Goal: Information Seeking & Learning: Learn about a topic

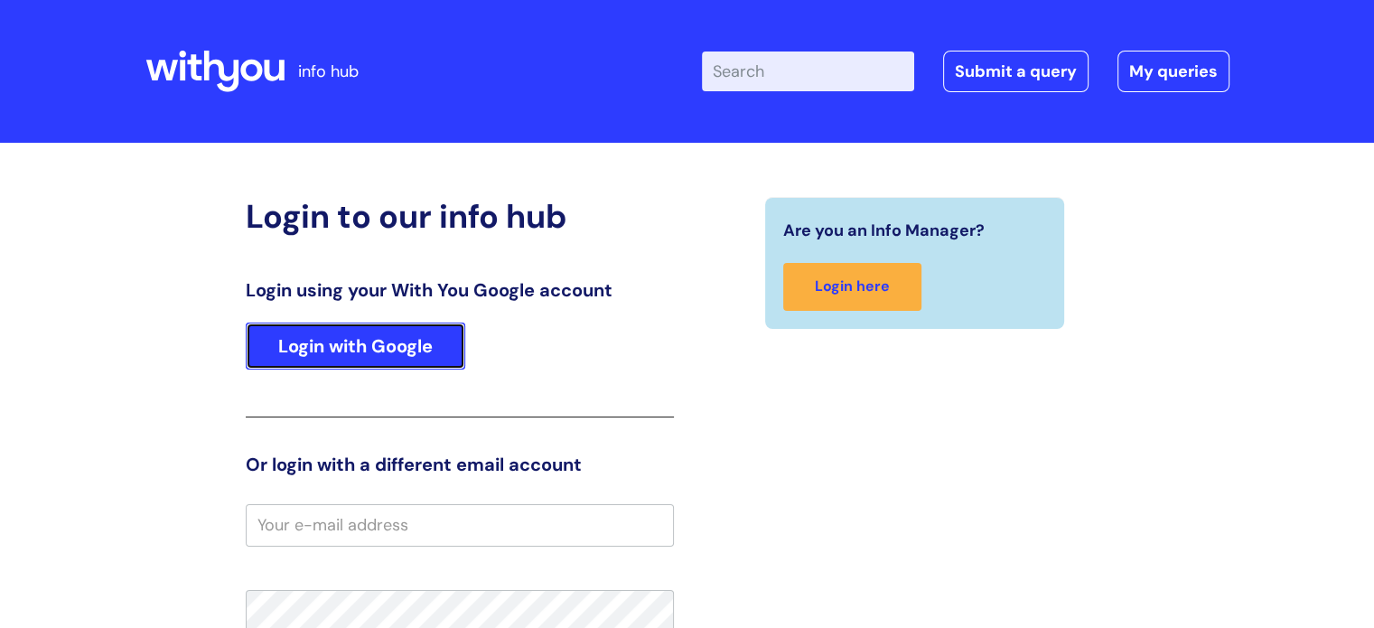
click at [364, 338] on link "Login with Google" at bounding box center [356, 346] width 220 height 47
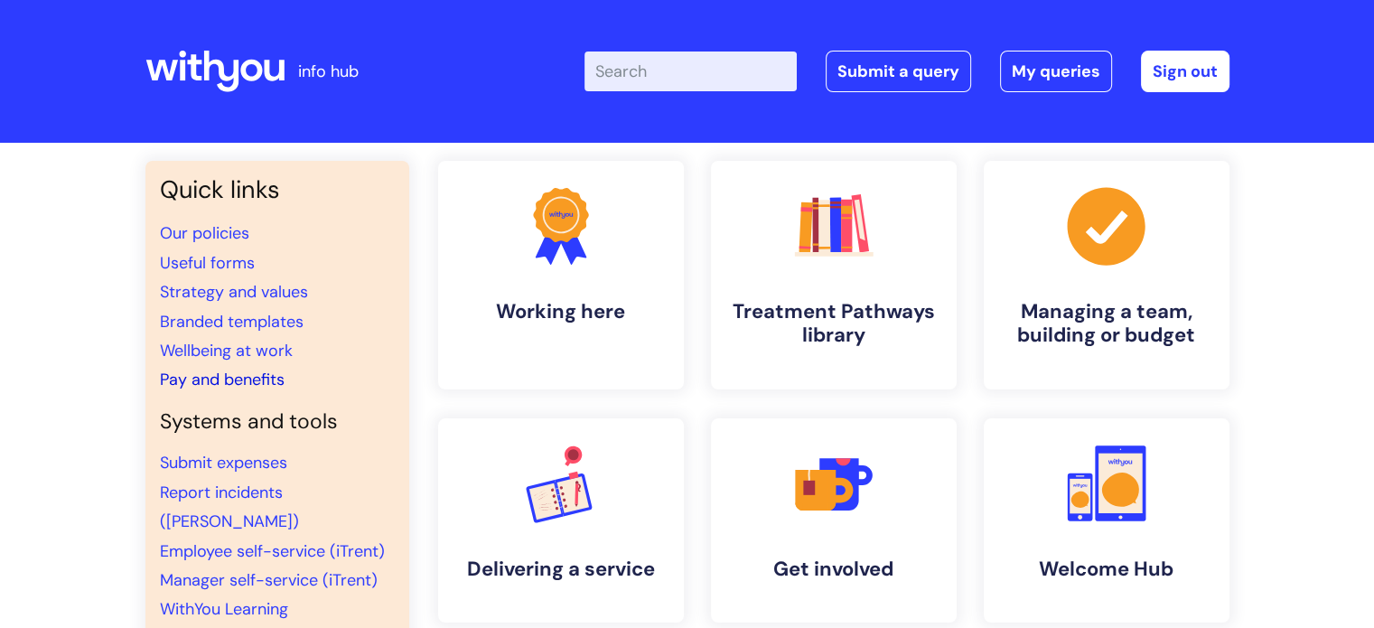
click at [216, 377] on link "Pay and benefits" at bounding box center [222, 380] width 125 height 22
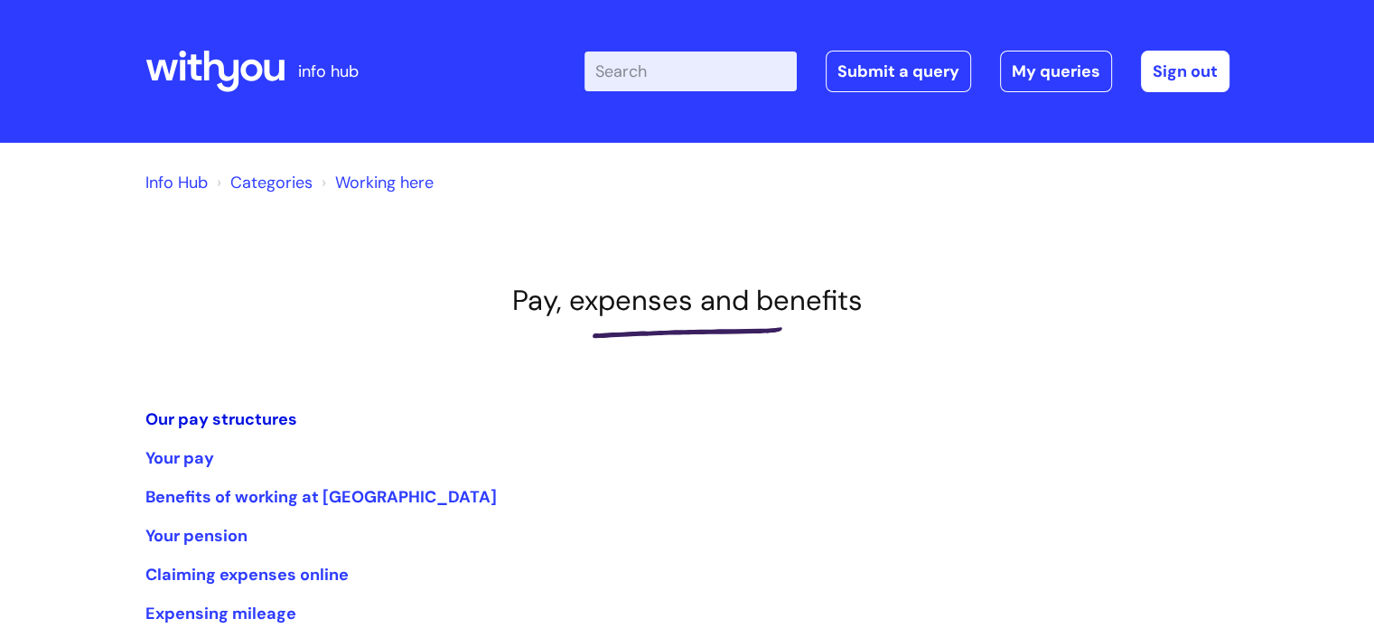
click at [245, 414] on link "Our pay structures" at bounding box center [221, 419] width 152 height 22
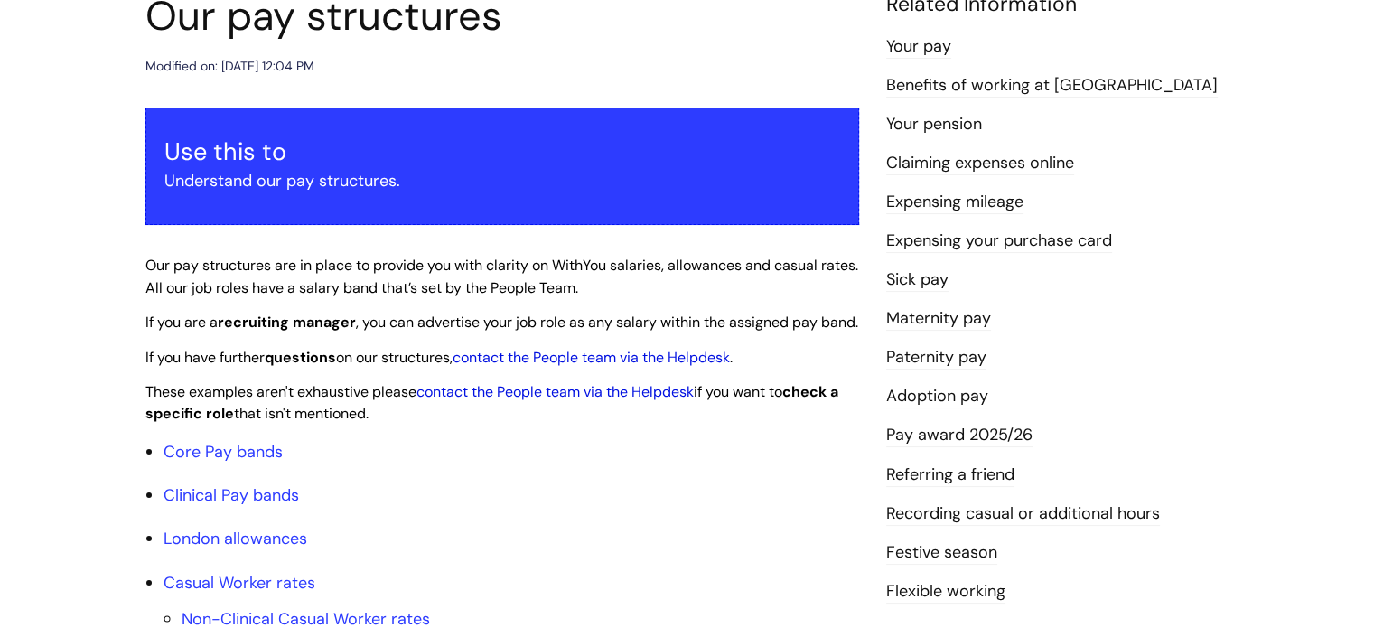
scroll to position [242, 0]
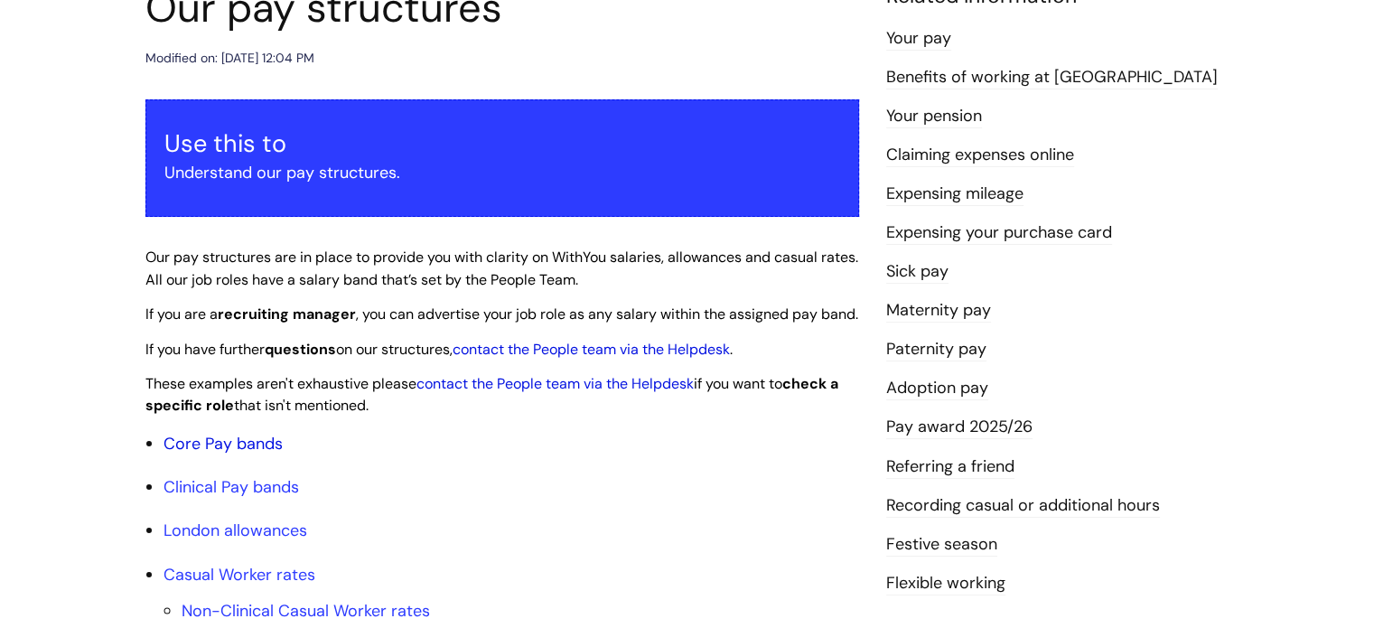
click at [219, 454] on link "Core Pay bands" at bounding box center [223, 444] width 119 height 22
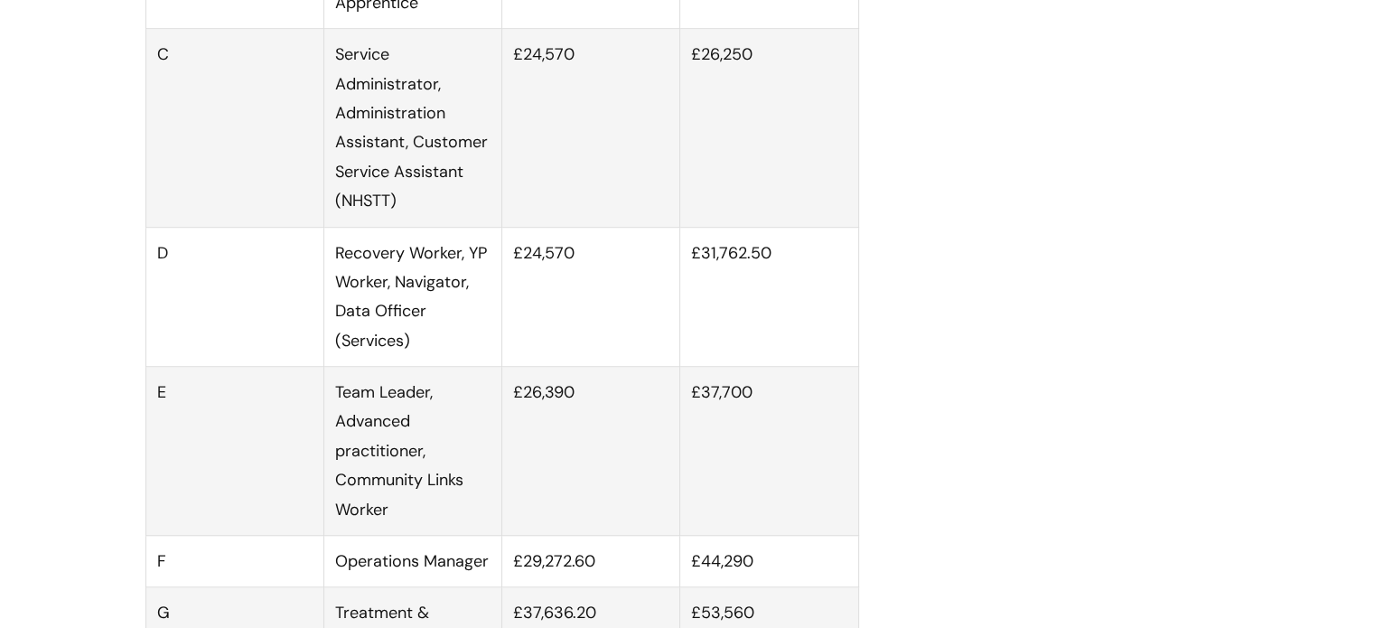
scroll to position [1347, 0]
